Goal: Information Seeking & Learning: Find specific fact

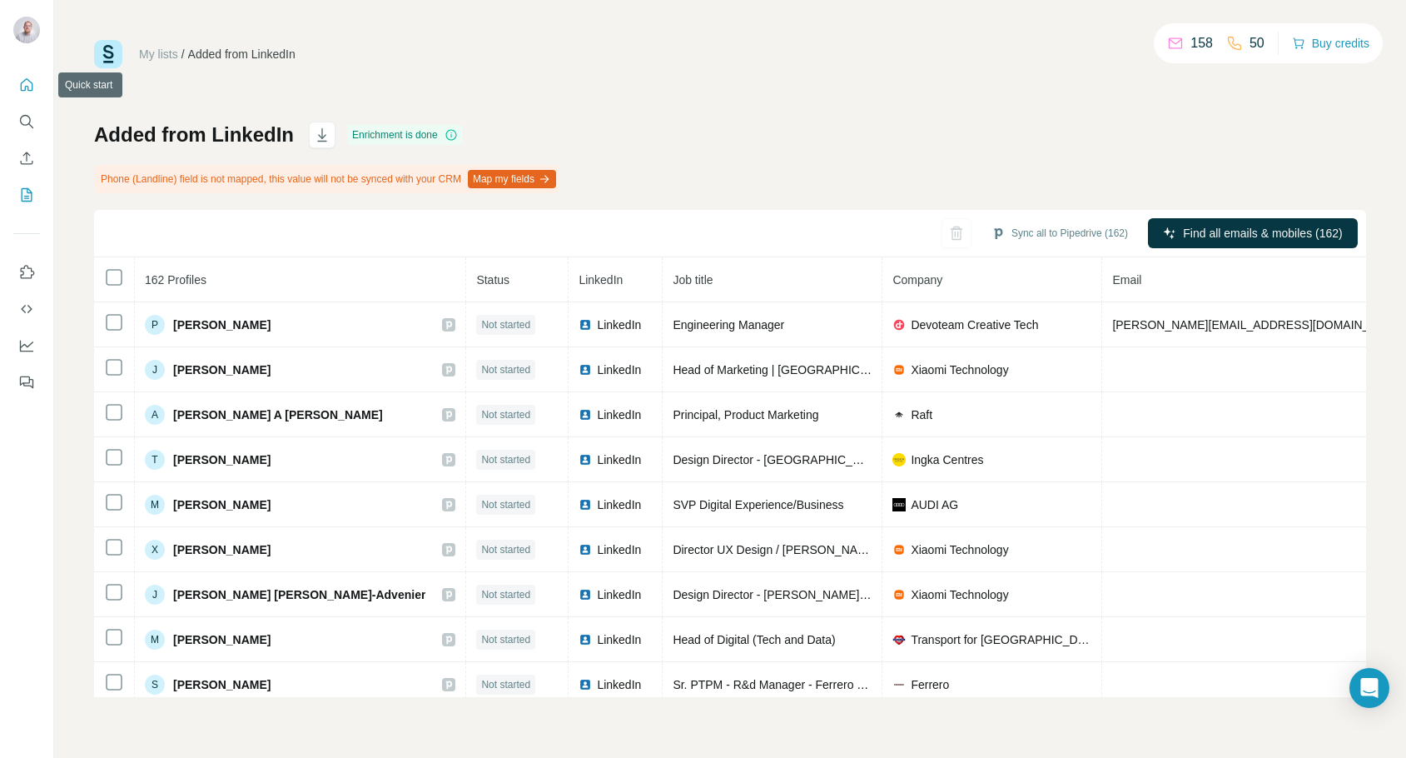
click at [24, 87] on icon "Quick start" at bounding box center [27, 84] width 12 height 12
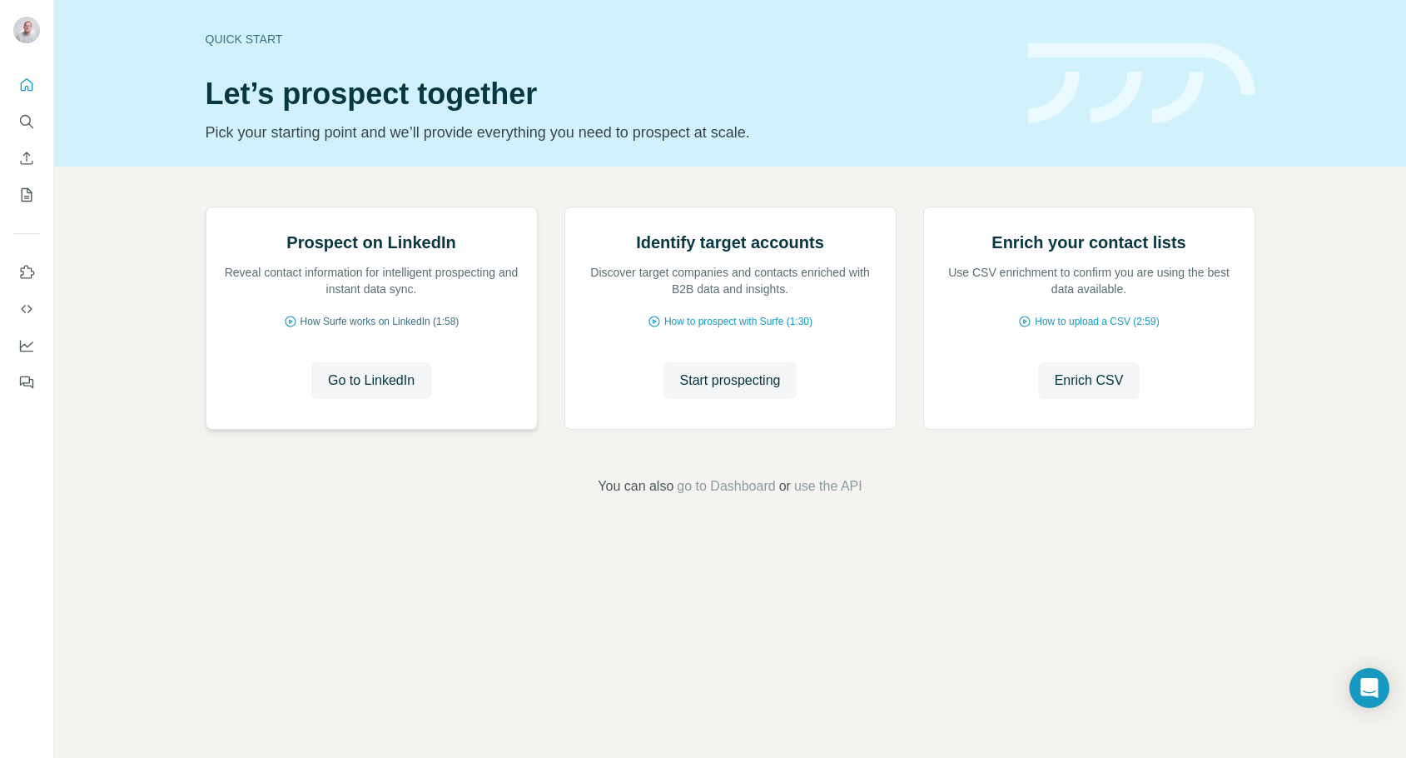
click at [376, 329] on span "How Surfe works on LinkedIn (1:58)" at bounding box center [380, 321] width 159 height 15
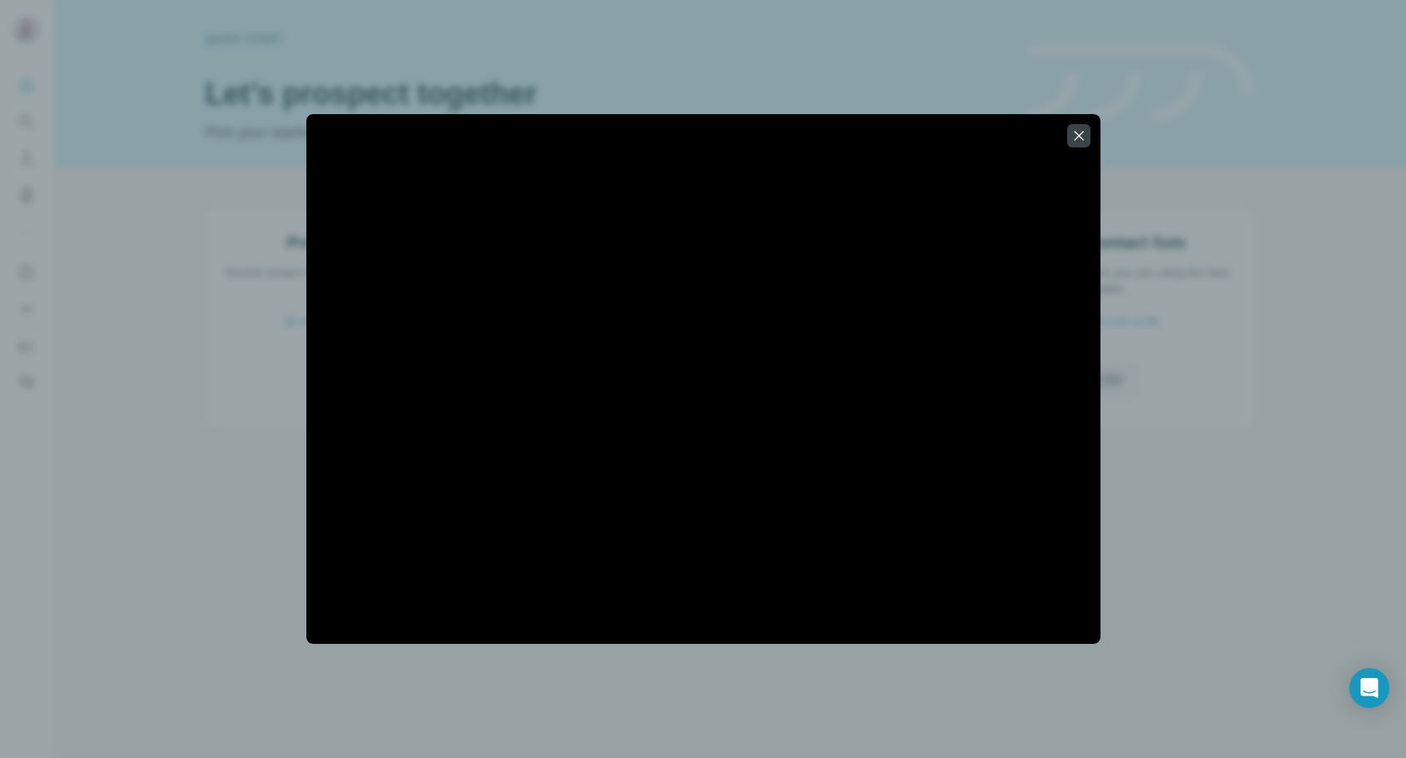
click at [1071, 133] on icon "button" at bounding box center [1079, 135] width 17 height 17
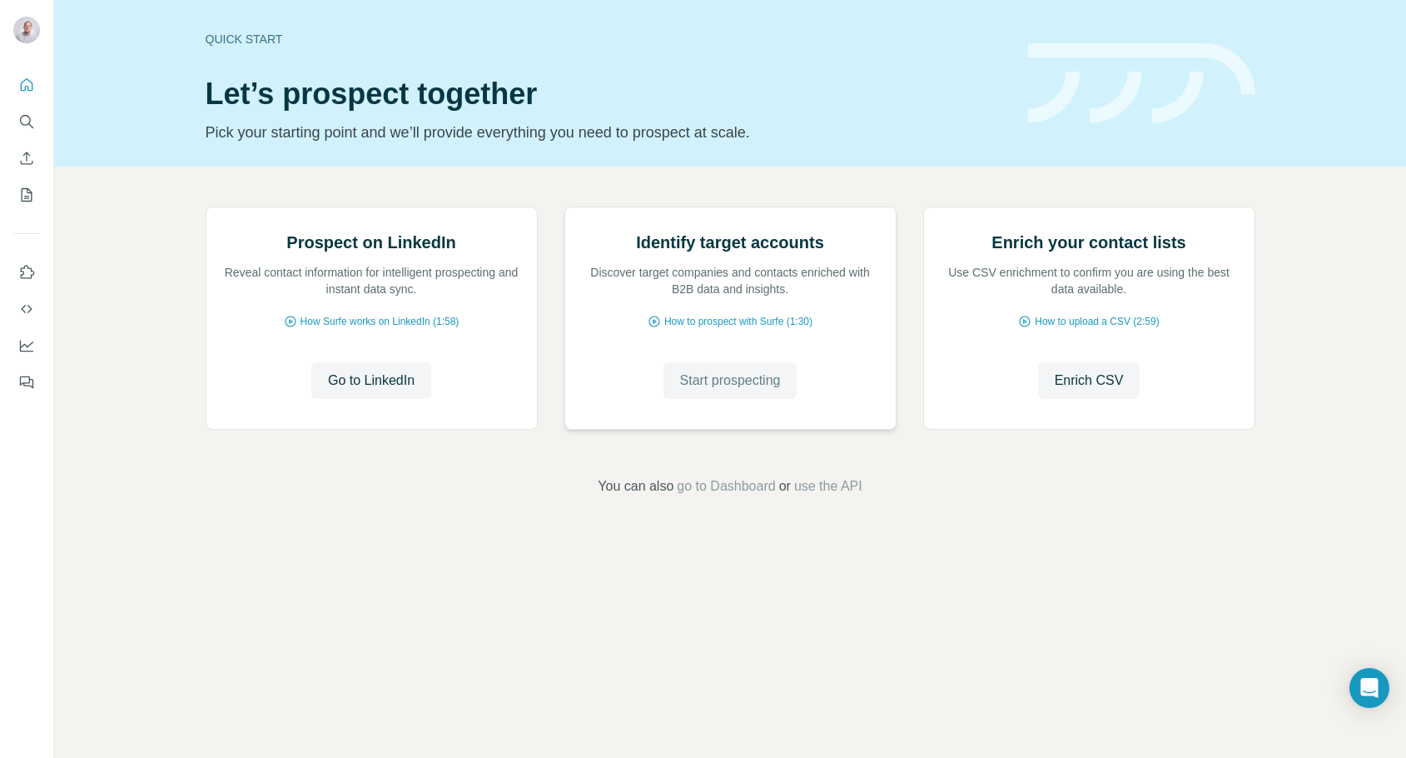
click at [732, 390] on span "Start prospecting" at bounding box center [730, 380] width 101 height 20
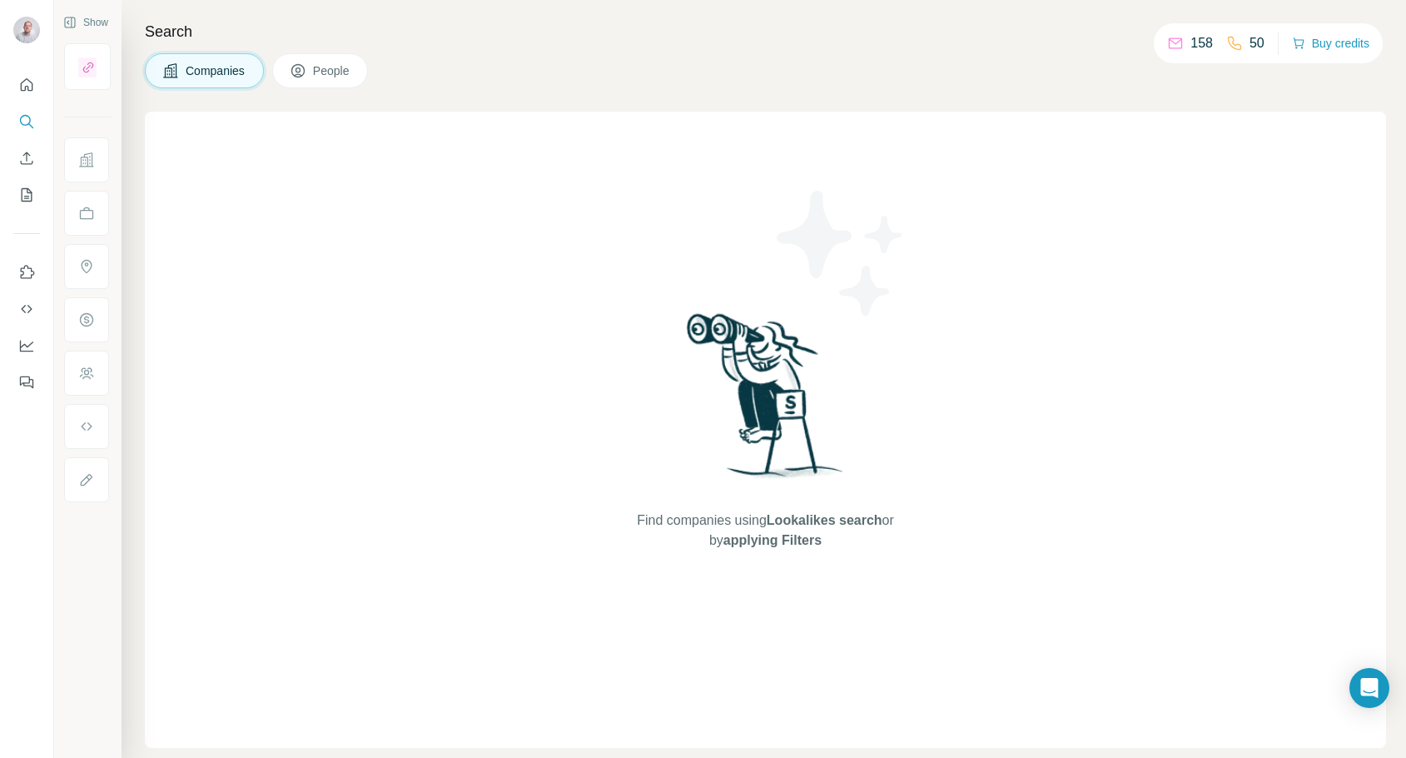
click at [205, 73] on span "Companies" at bounding box center [216, 70] width 61 height 17
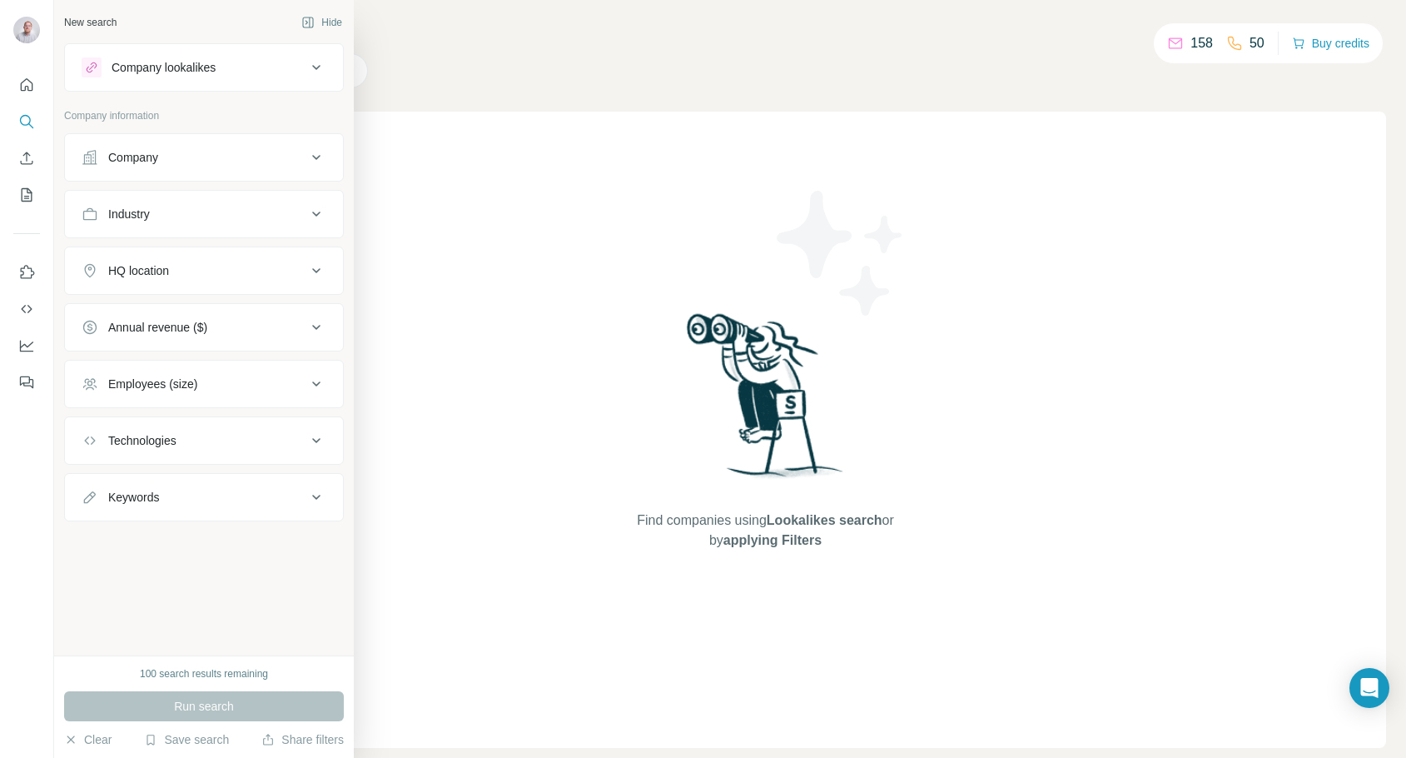
click at [320, 154] on icon at bounding box center [316, 157] width 20 height 20
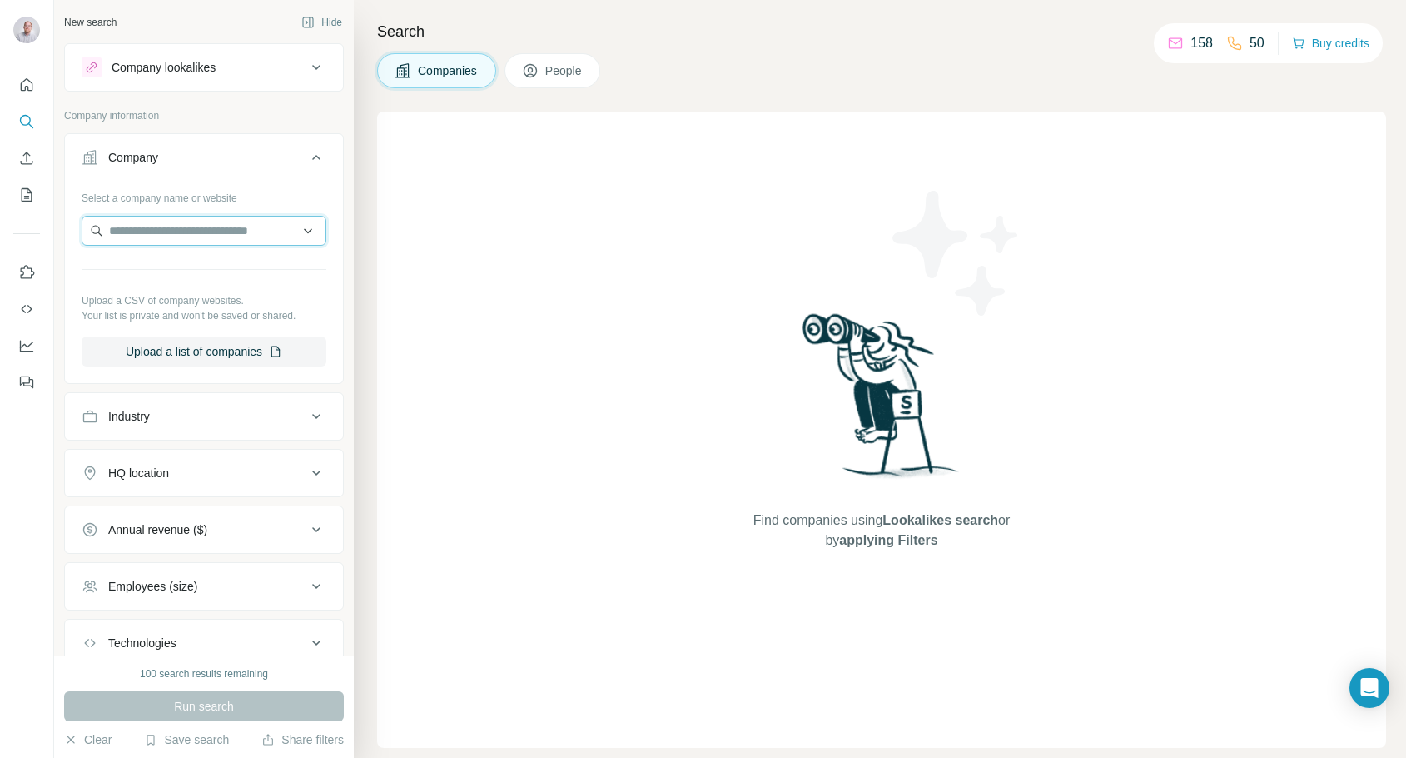
click at [246, 226] on input "text" at bounding box center [204, 231] width 245 height 30
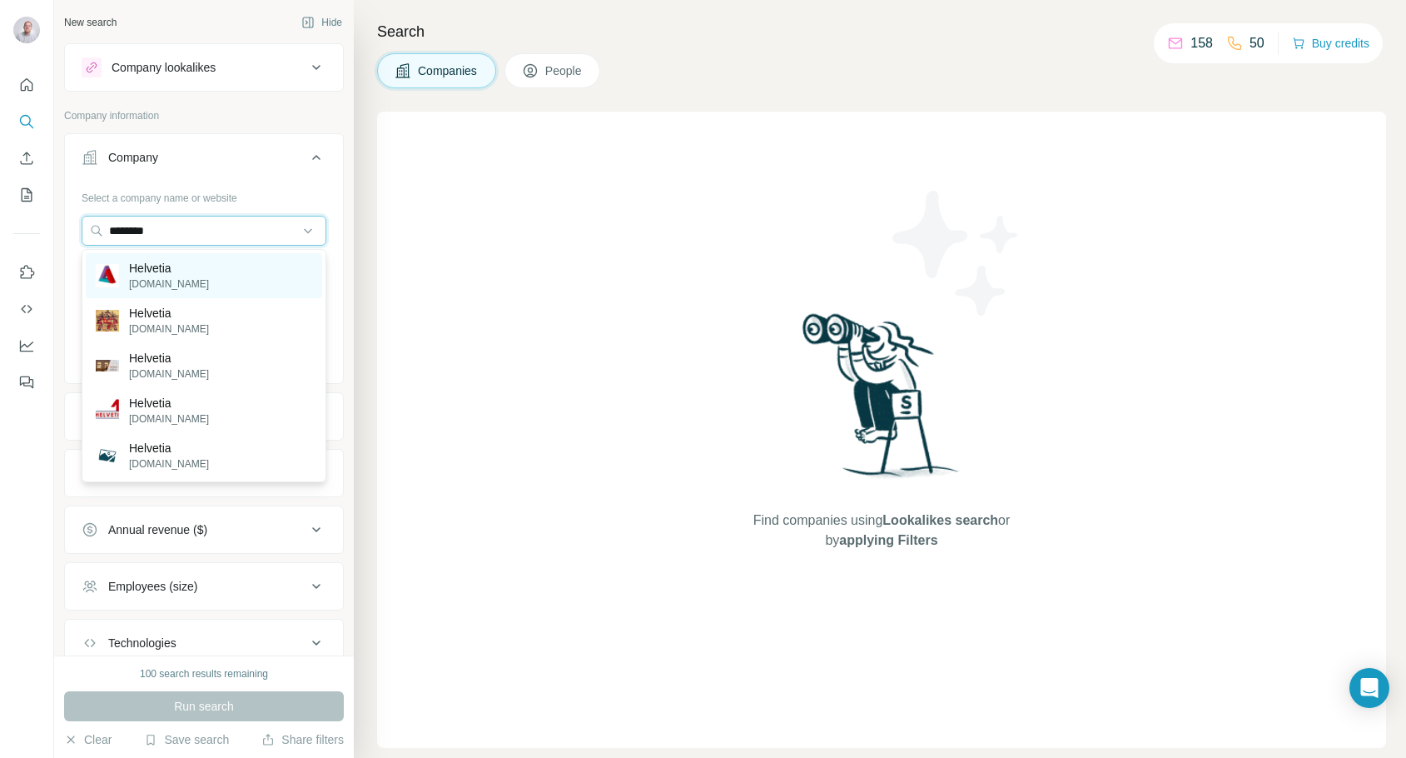
type input "********"
click at [167, 269] on p "Helvetia" at bounding box center [169, 268] width 80 height 17
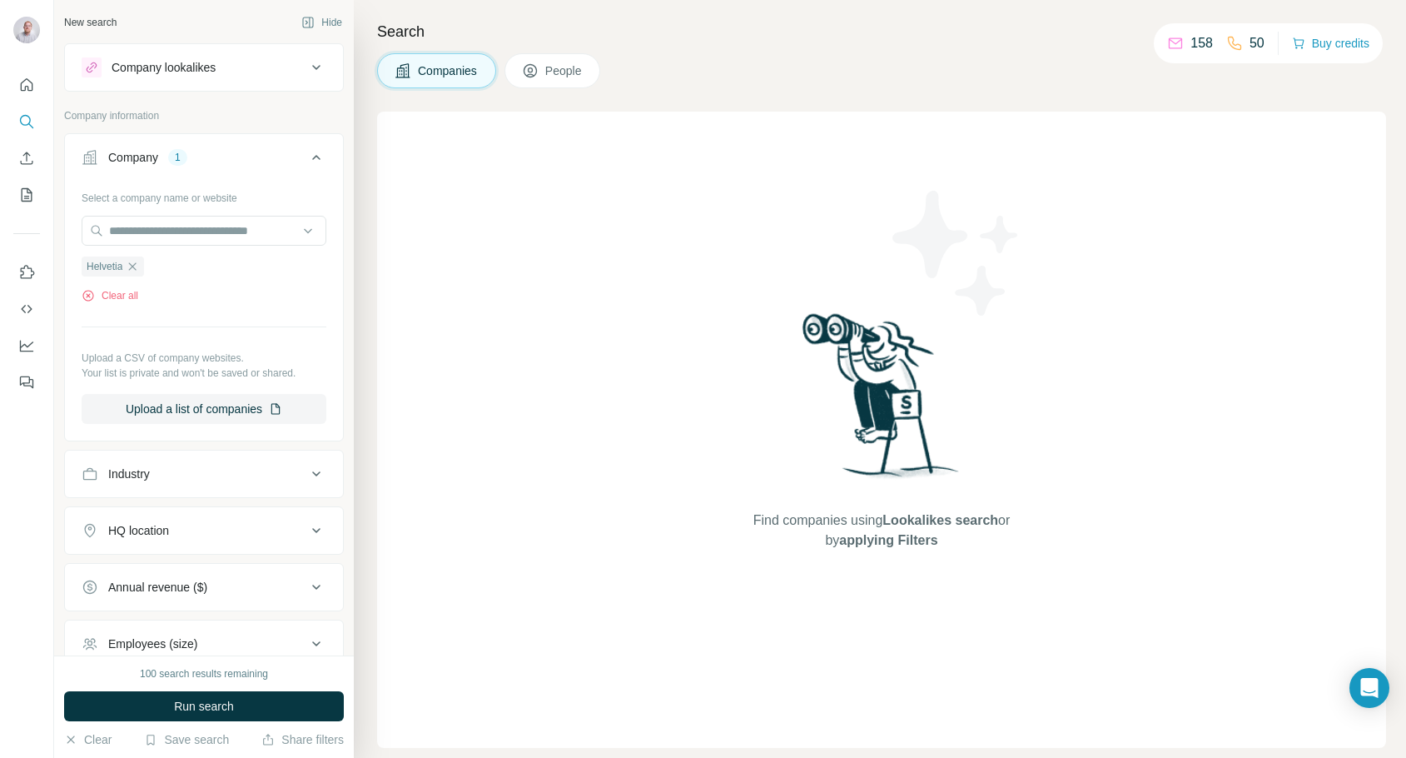
click at [321, 156] on icon at bounding box center [316, 157] width 20 height 20
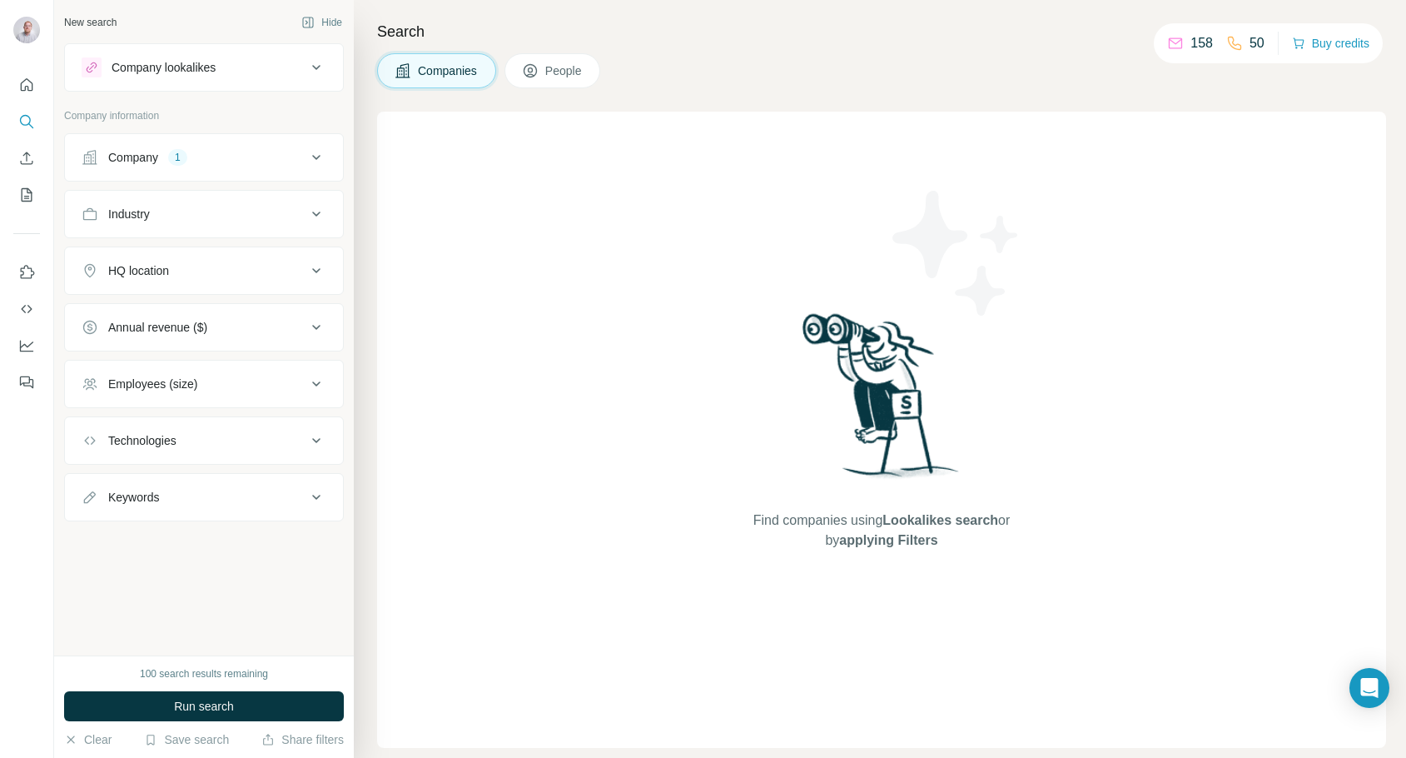
click at [318, 267] on icon at bounding box center [316, 271] width 20 height 20
click at [245, 304] on input "text" at bounding box center [204, 312] width 245 height 30
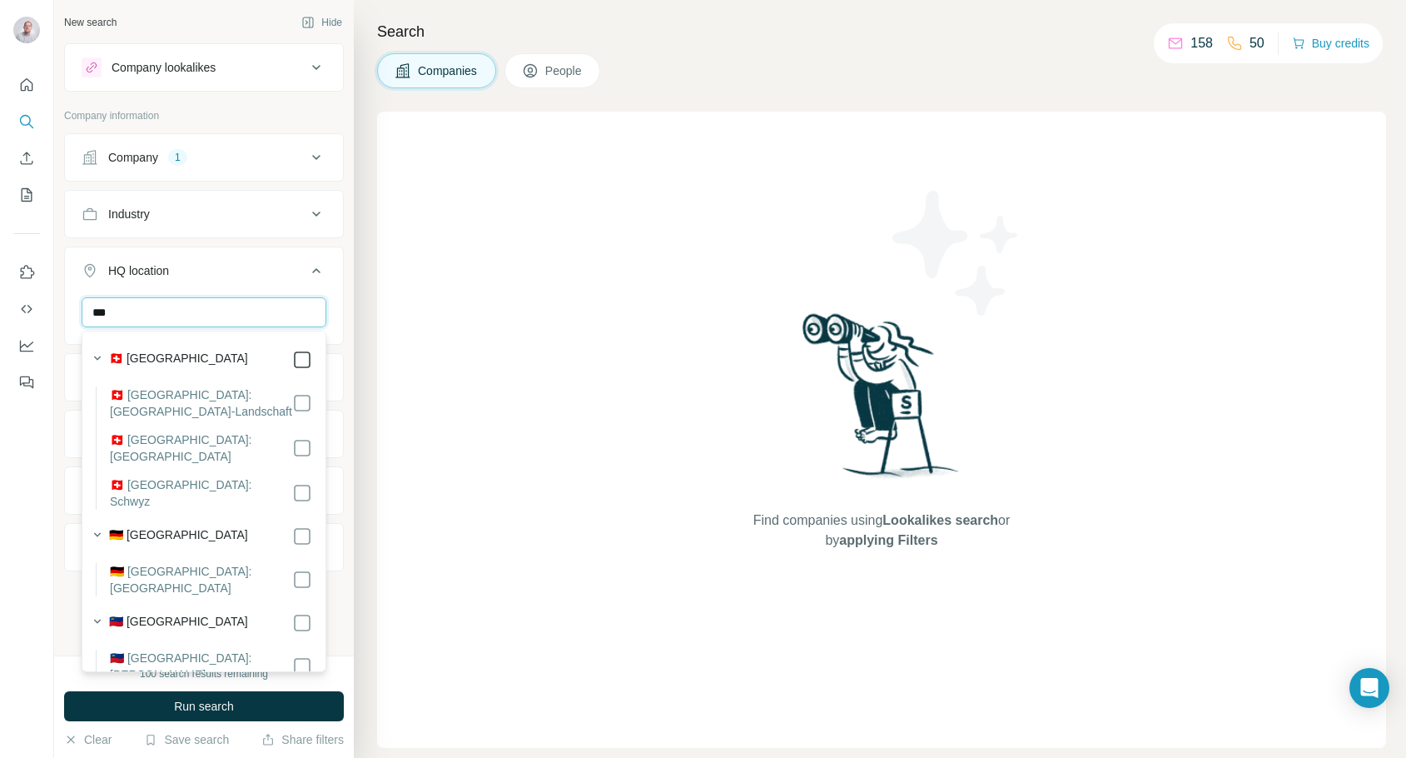
type input "***"
click at [316, 267] on icon at bounding box center [316, 271] width 20 height 20
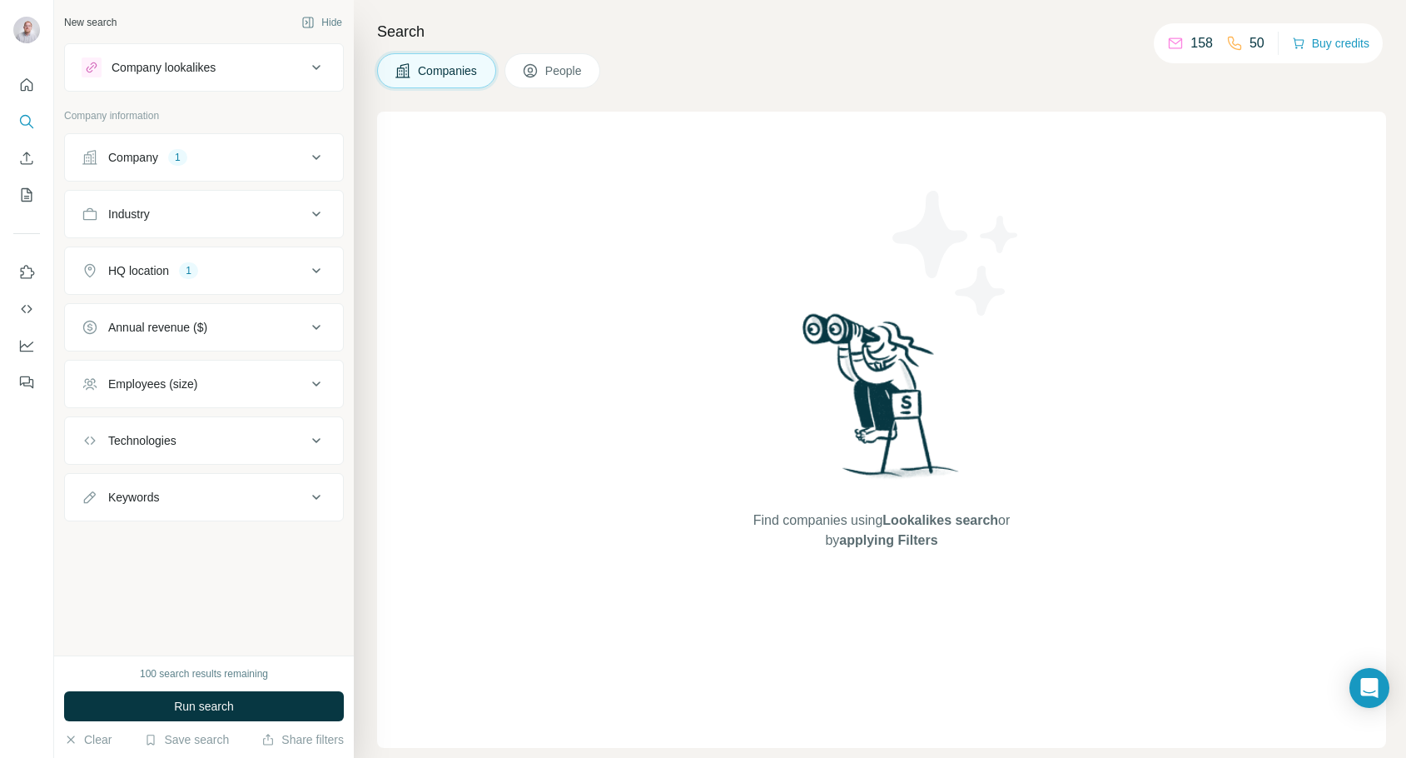
click at [146, 497] on div "Keywords" at bounding box center [133, 497] width 51 height 17
click at [193, 547] on input "text" at bounding box center [187, 539] width 211 height 30
type input "******"
click at [220, 698] on span "Run search" at bounding box center [204, 706] width 60 height 17
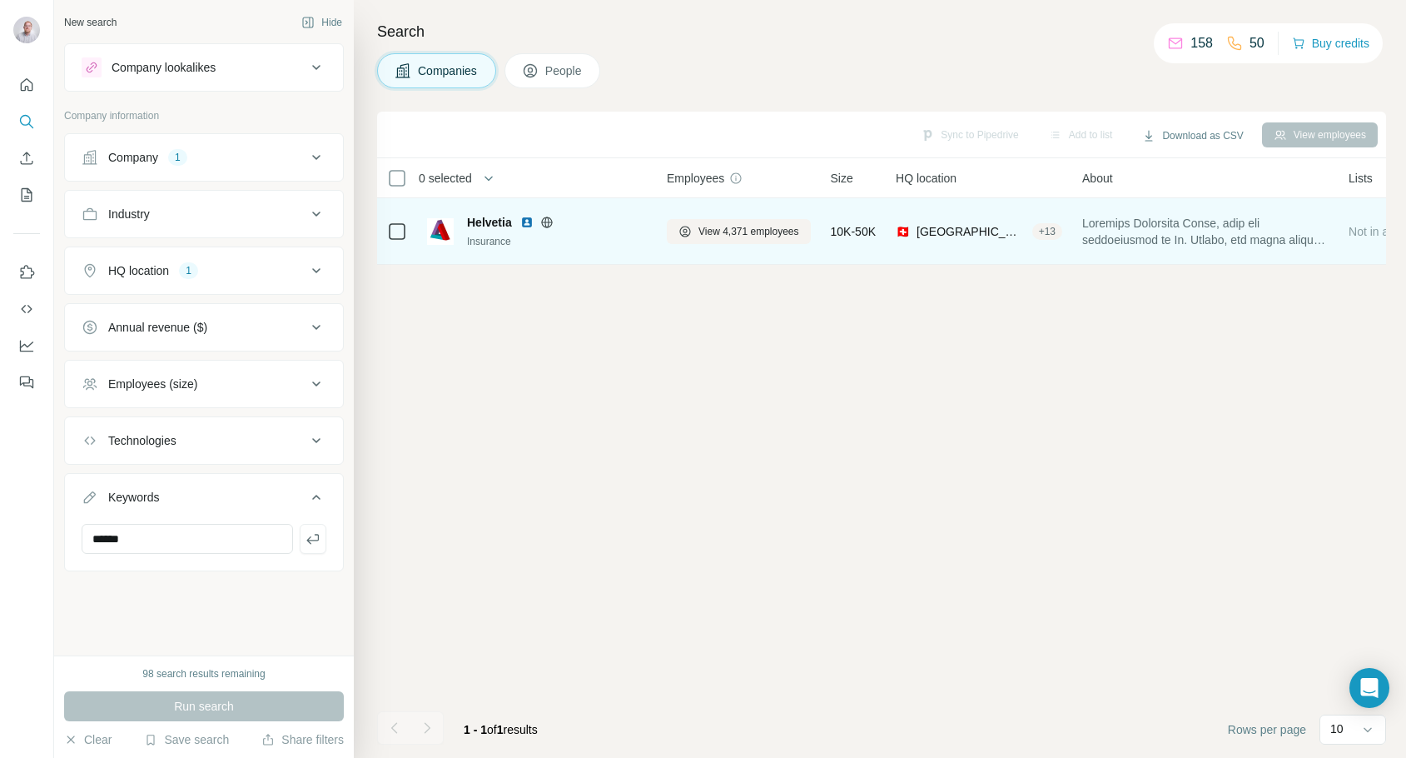
click at [480, 229] on span "Helvetia" at bounding box center [489, 222] width 45 height 17
click at [752, 235] on span "View 4,371 employees" at bounding box center [749, 231] width 101 height 15
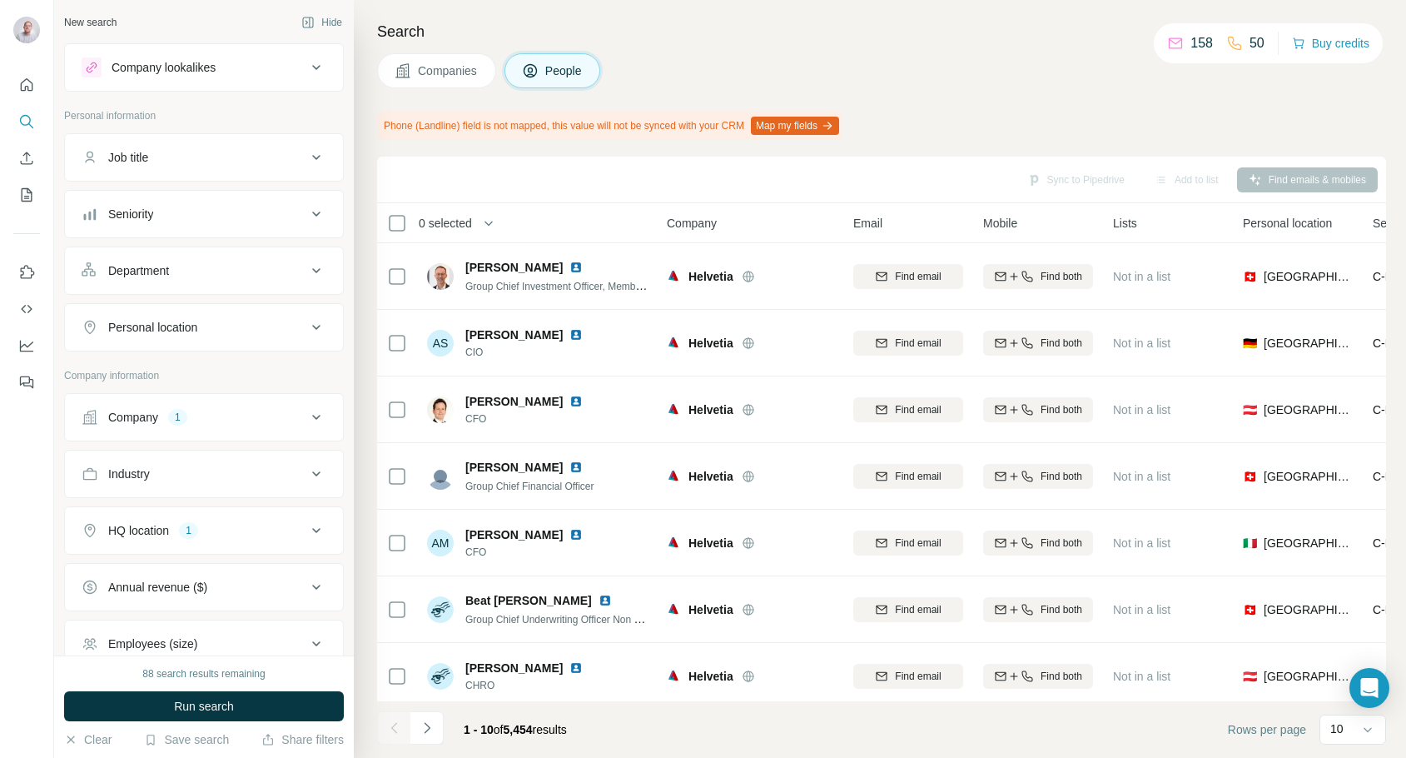
click at [322, 63] on icon at bounding box center [316, 67] width 20 height 20
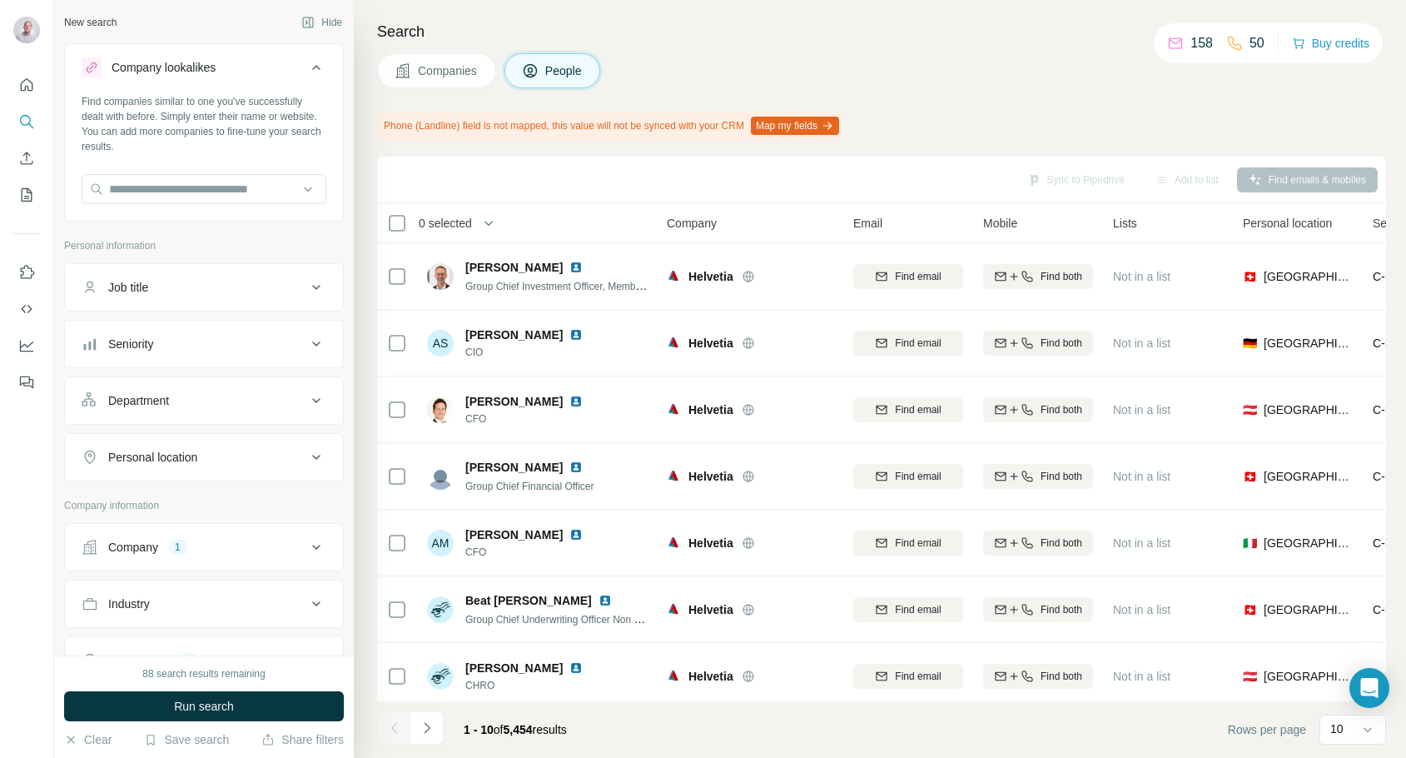
click at [322, 63] on icon at bounding box center [316, 67] width 20 height 20
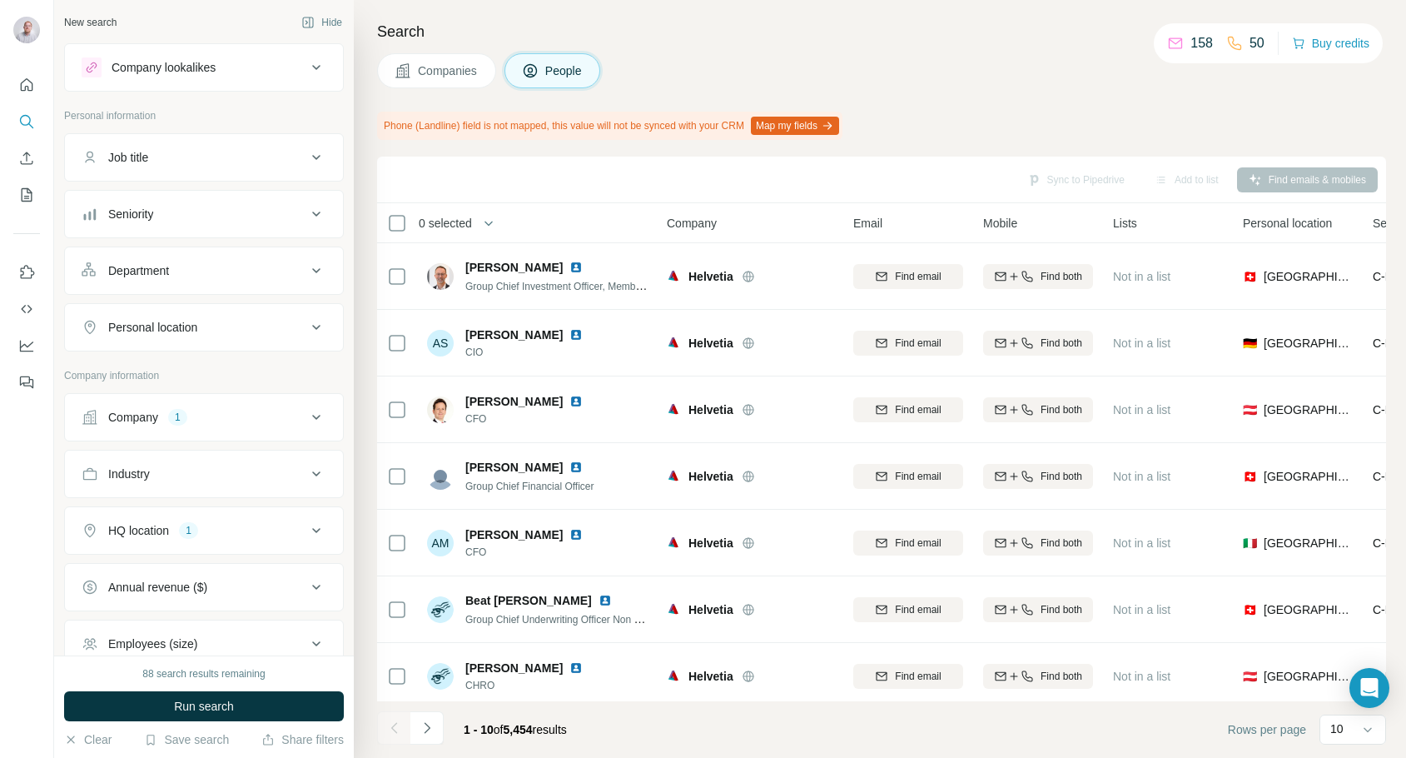
click at [321, 155] on icon at bounding box center [316, 157] width 20 height 20
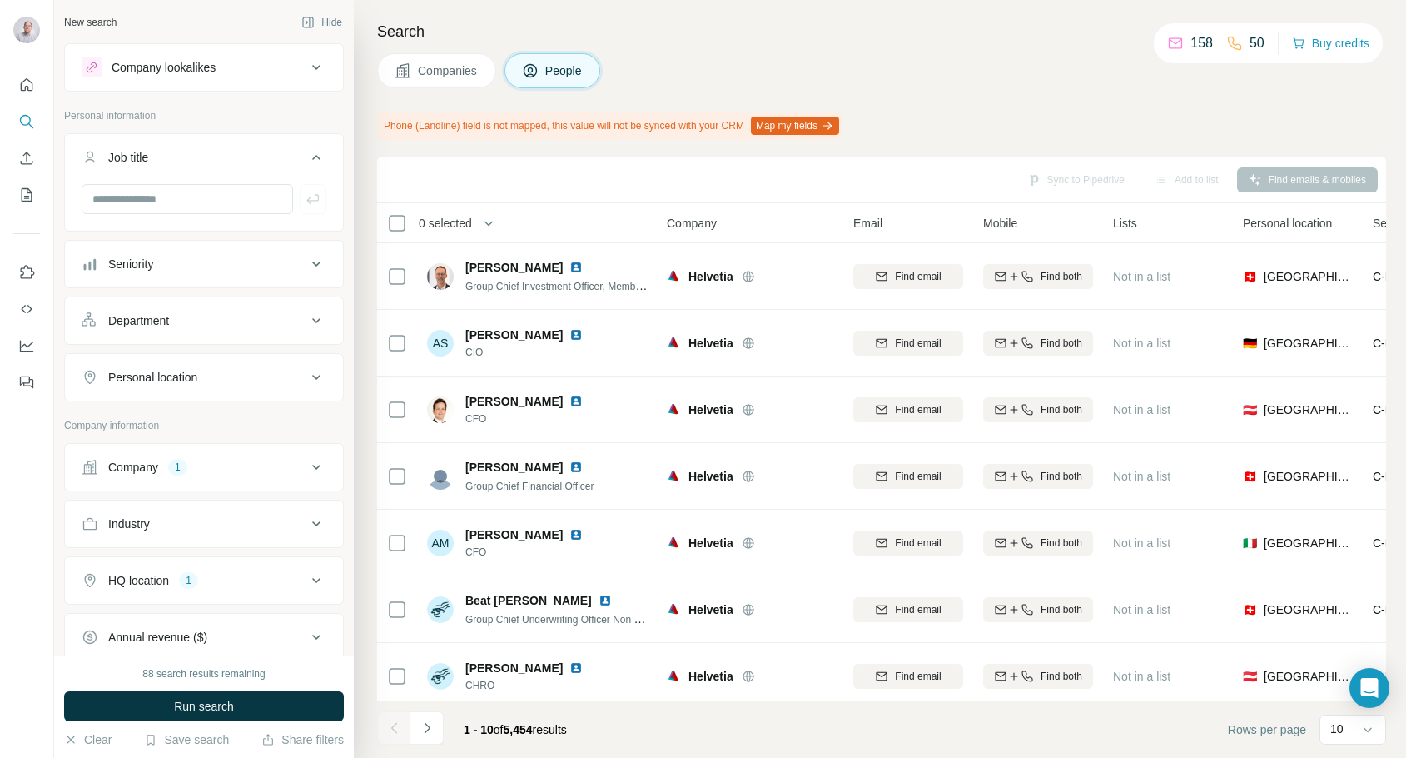
click at [321, 155] on icon at bounding box center [316, 157] width 20 height 20
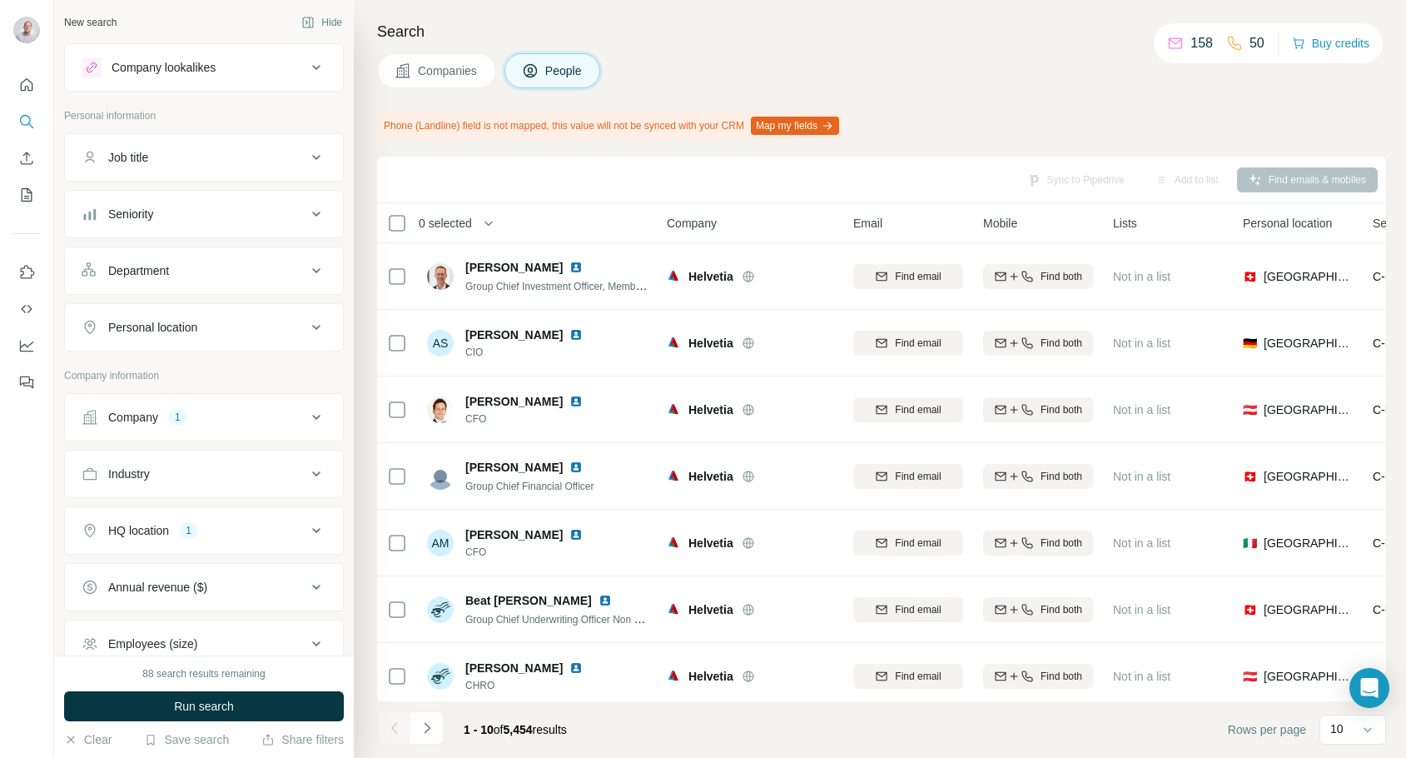
click at [149, 207] on div "Seniority" at bounding box center [130, 214] width 45 height 17
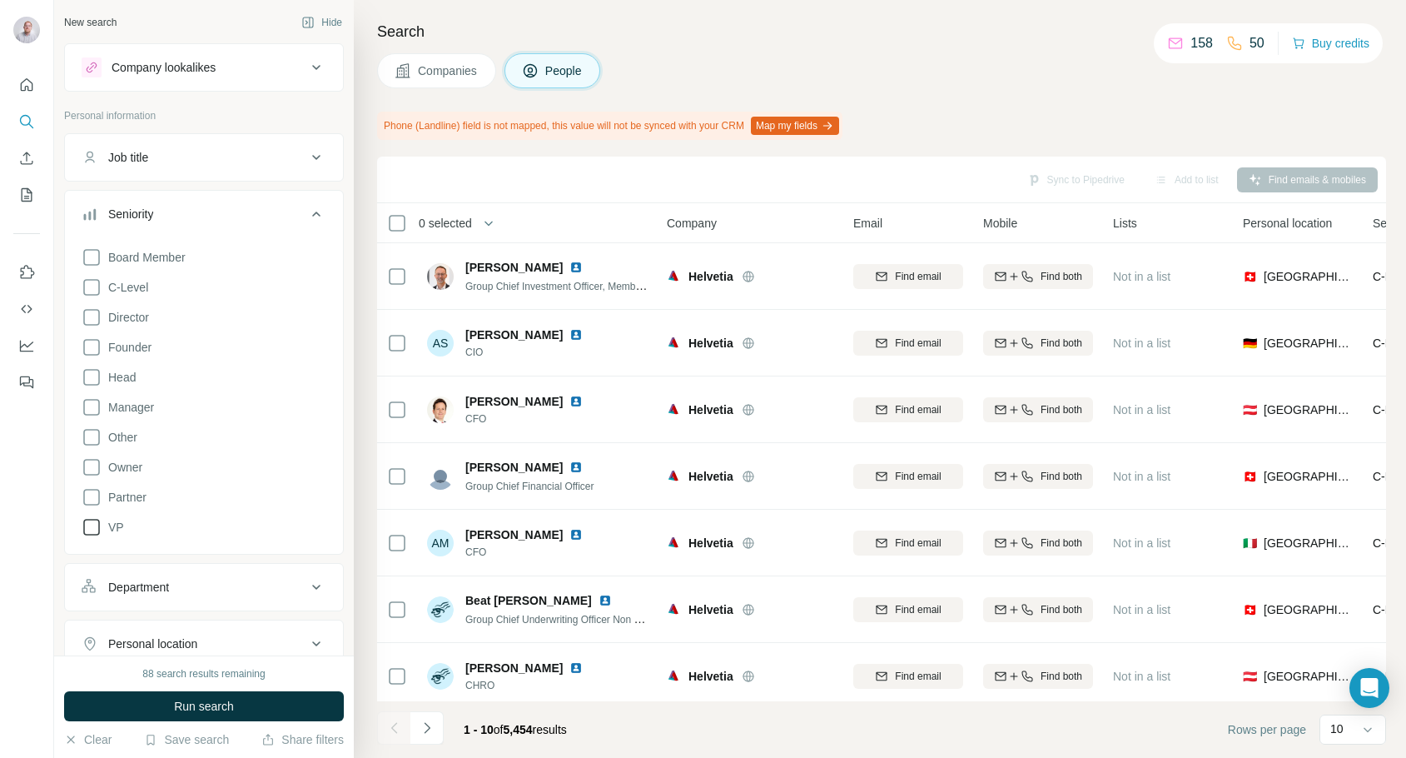
click at [120, 530] on span "VP" at bounding box center [113, 527] width 22 height 17
click at [316, 215] on icon at bounding box center [316, 214] width 20 height 20
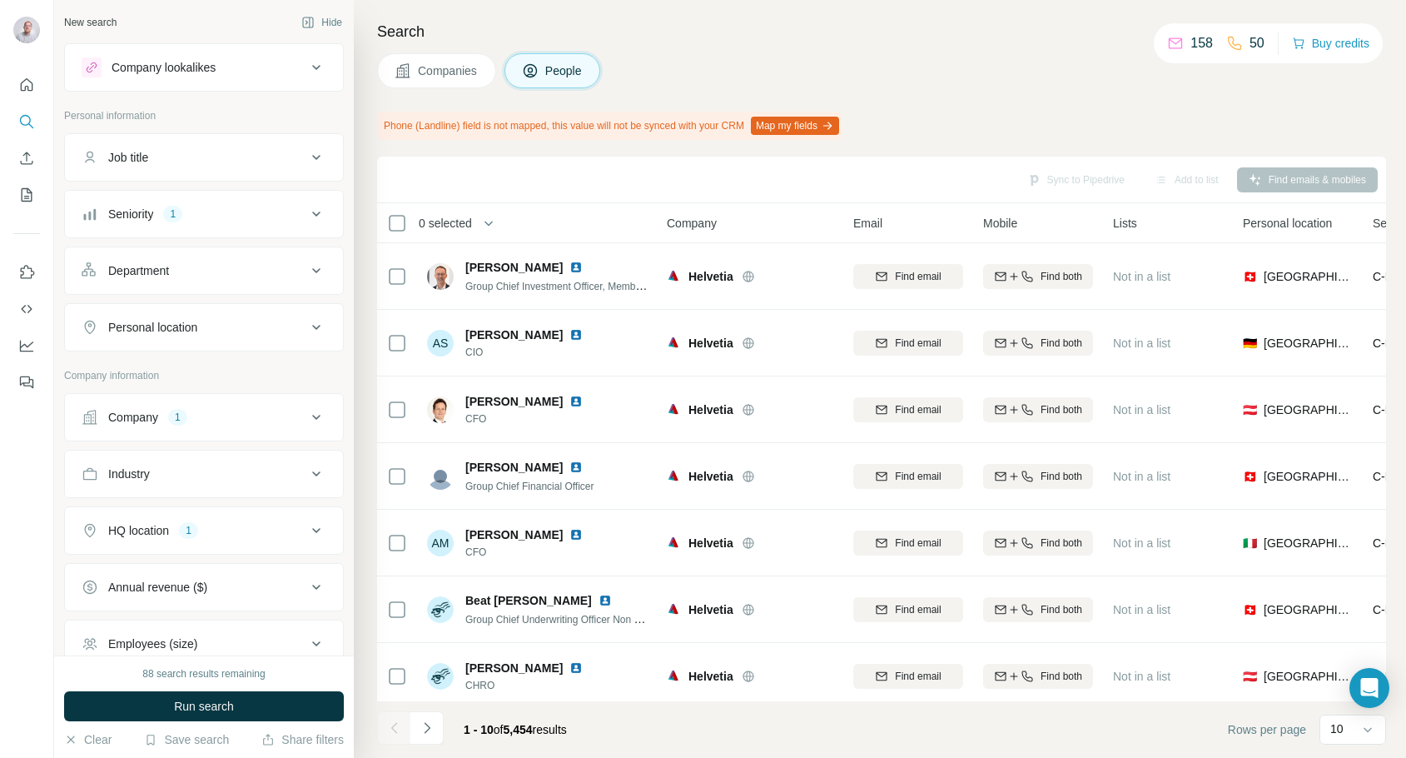
click at [315, 164] on icon at bounding box center [316, 157] width 20 height 20
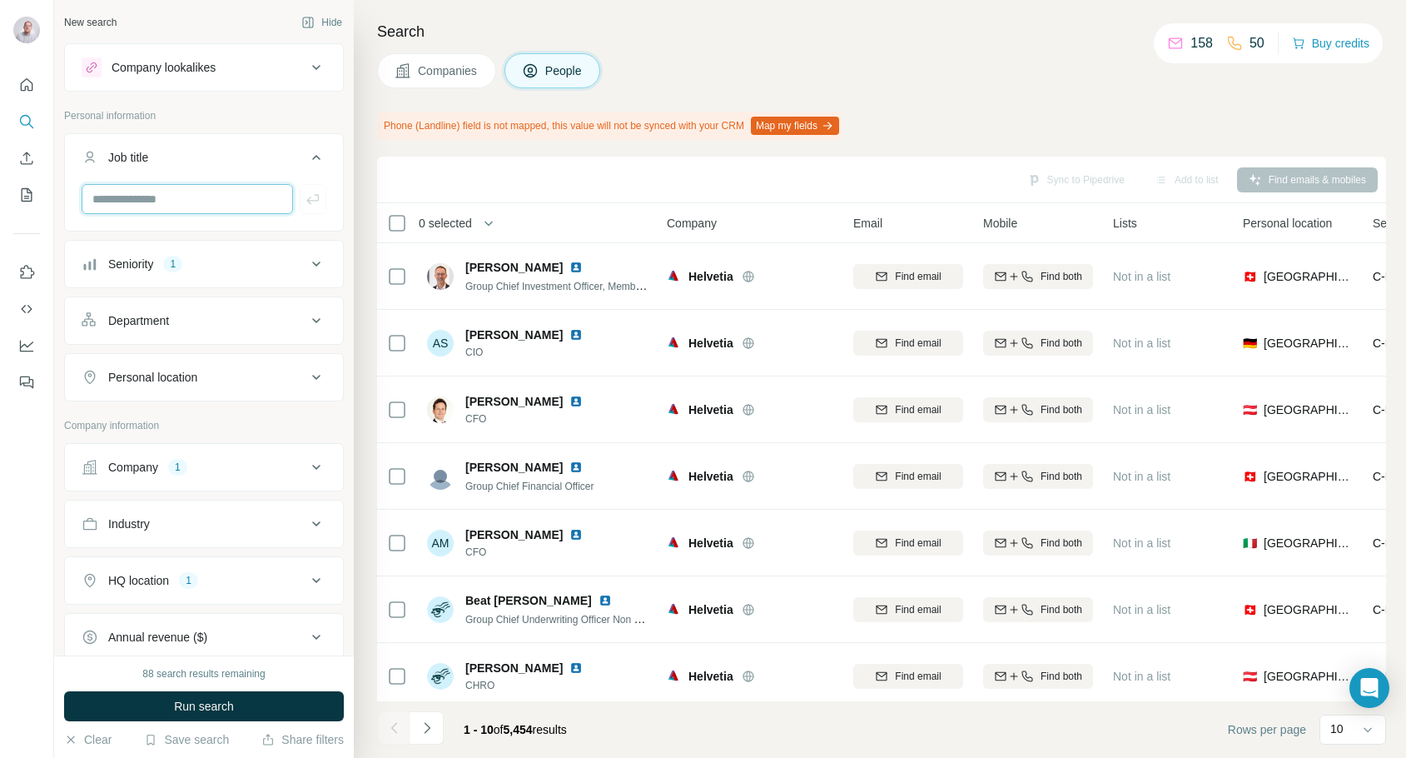
click at [238, 200] on input "text" at bounding box center [187, 199] width 211 height 30
click at [241, 198] on input "******" at bounding box center [187, 199] width 211 height 30
type input "*******"
click at [317, 190] on button "button" at bounding box center [313, 199] width 27 height 30
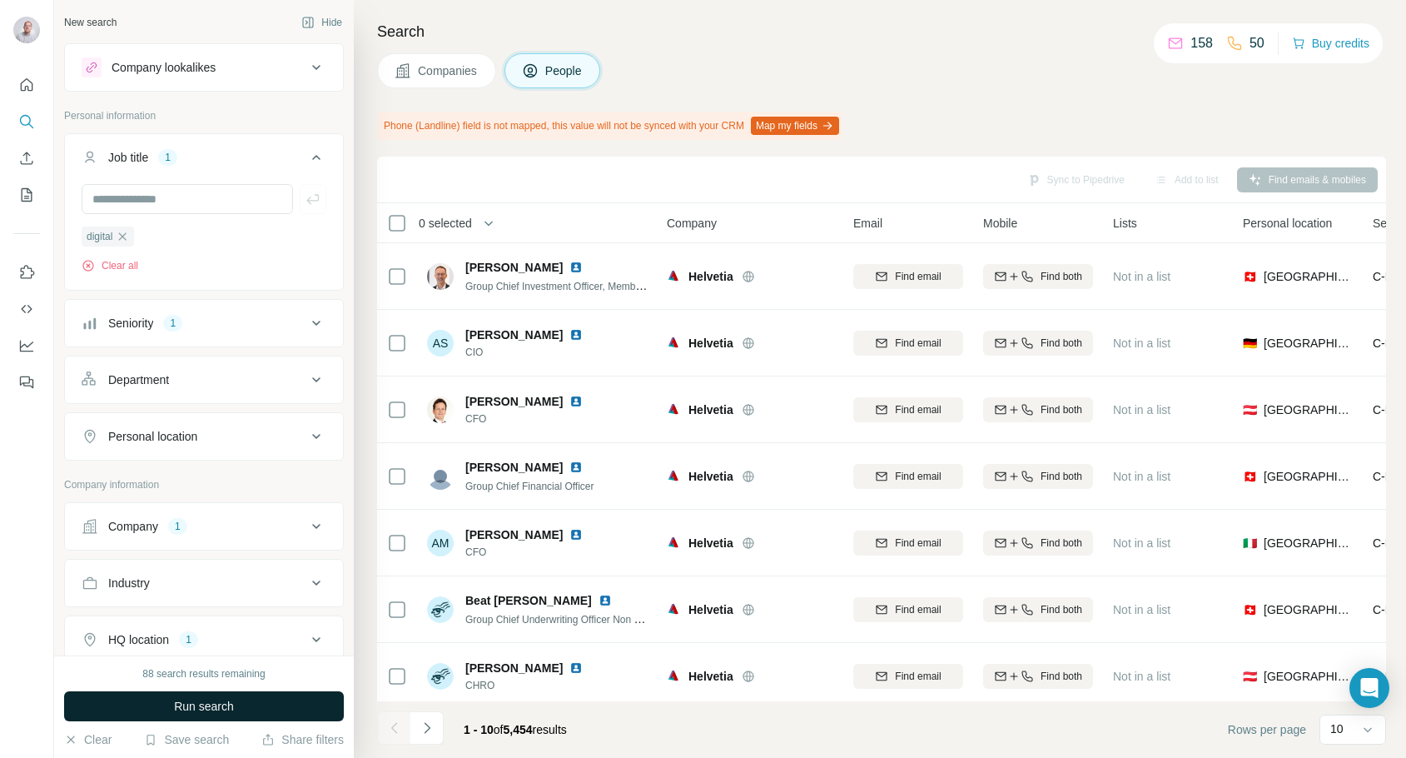
click at [225, 696] on button "Run search" at bounding box center [204, 706] width 280 height 30
